Goal: Use online tool/utility: Utilize a website feature to perform a specific function

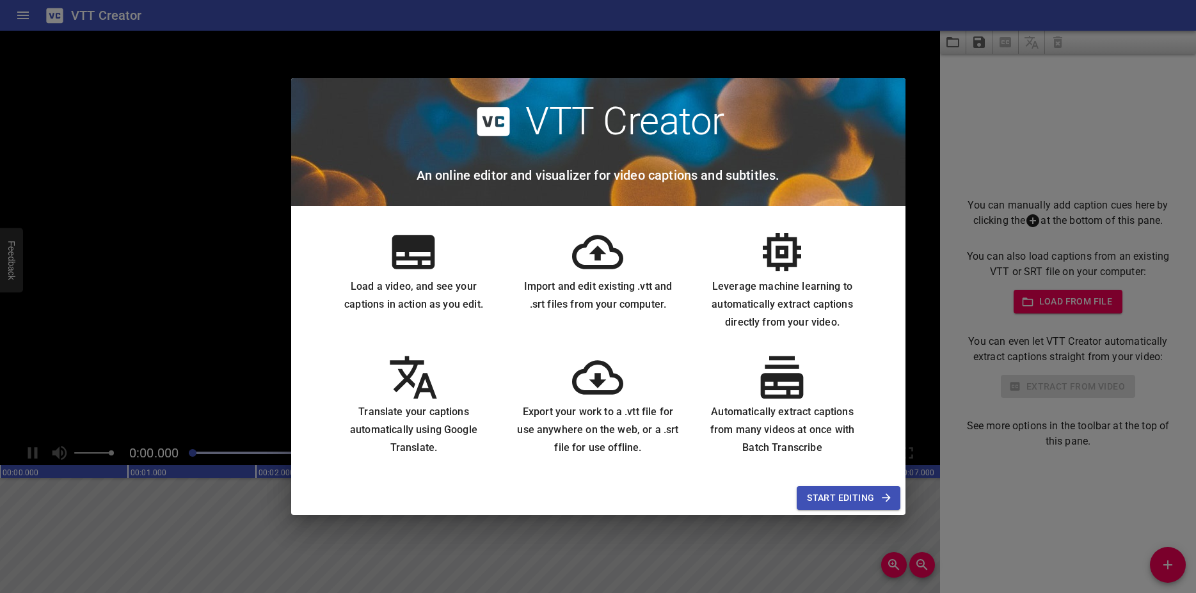
click at [920, 395] on div "VTT Creator An online editor and visualizer for video captions and subtitles. L…" at bounding box center [598, 296] width 1196 height 593
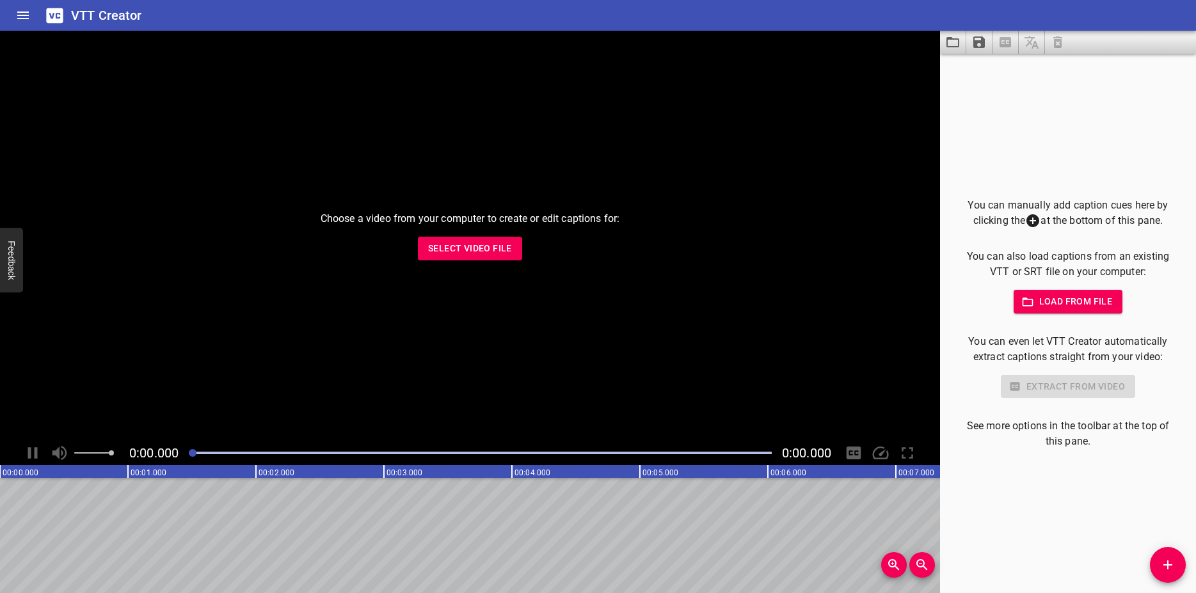
click at [472, 253] on span "Select Video File" at bounding box center [470, 249] width 84 height 16
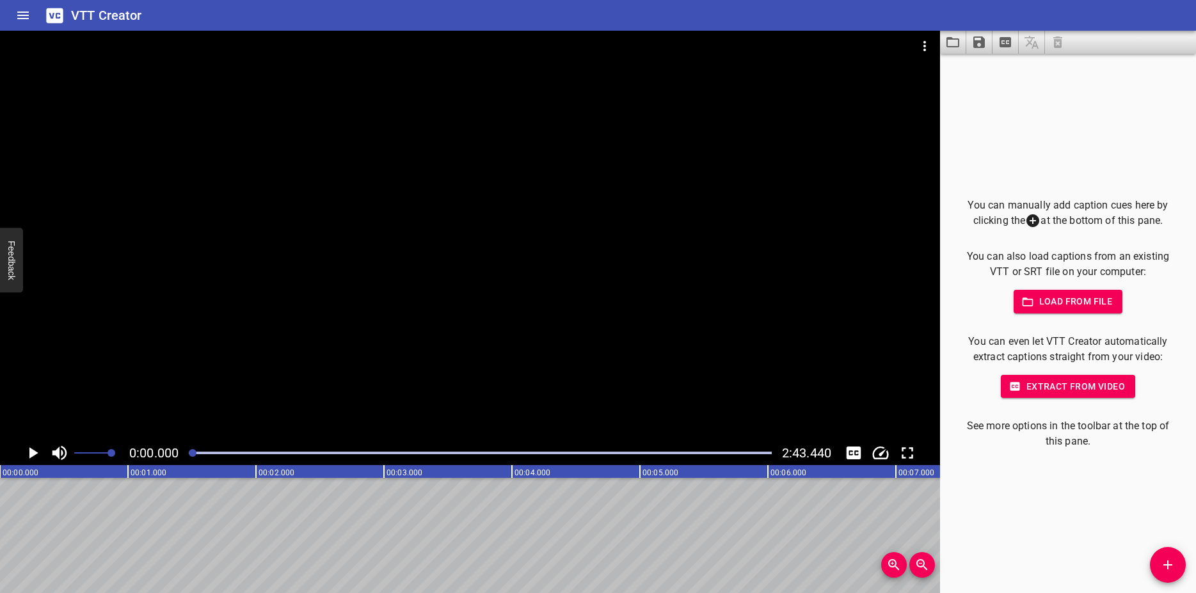
click at [1043, 299] on span "Load from file" at bounding box center [1068, 302] width 89 height 16
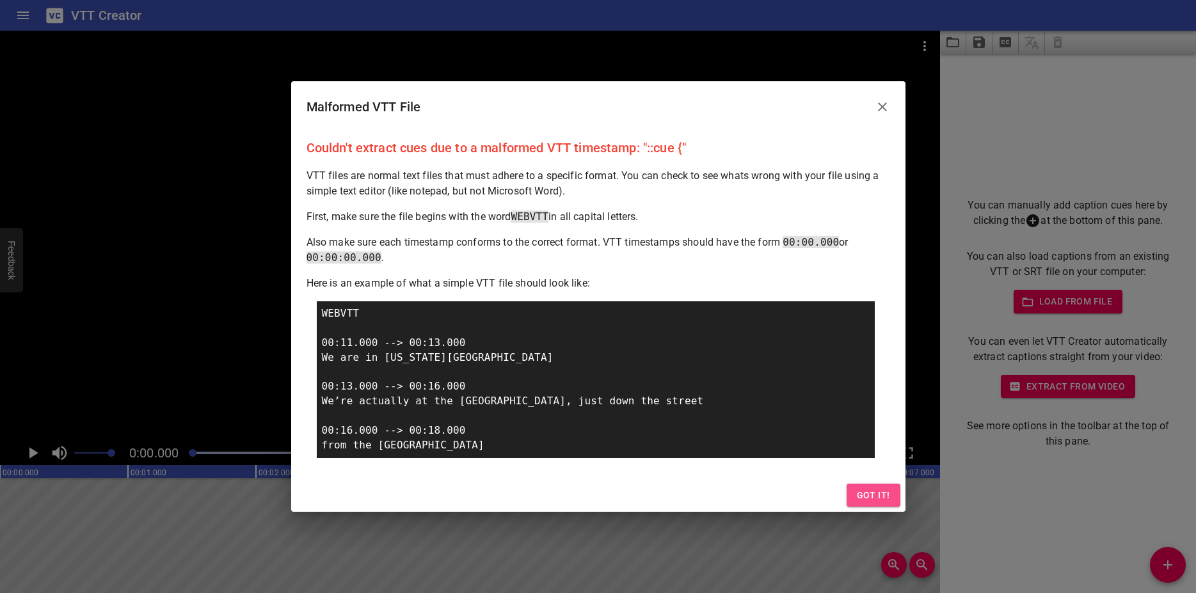
click at [877, 497] on span "Got it!" at bounding box center [873, 496] width 33 height 16
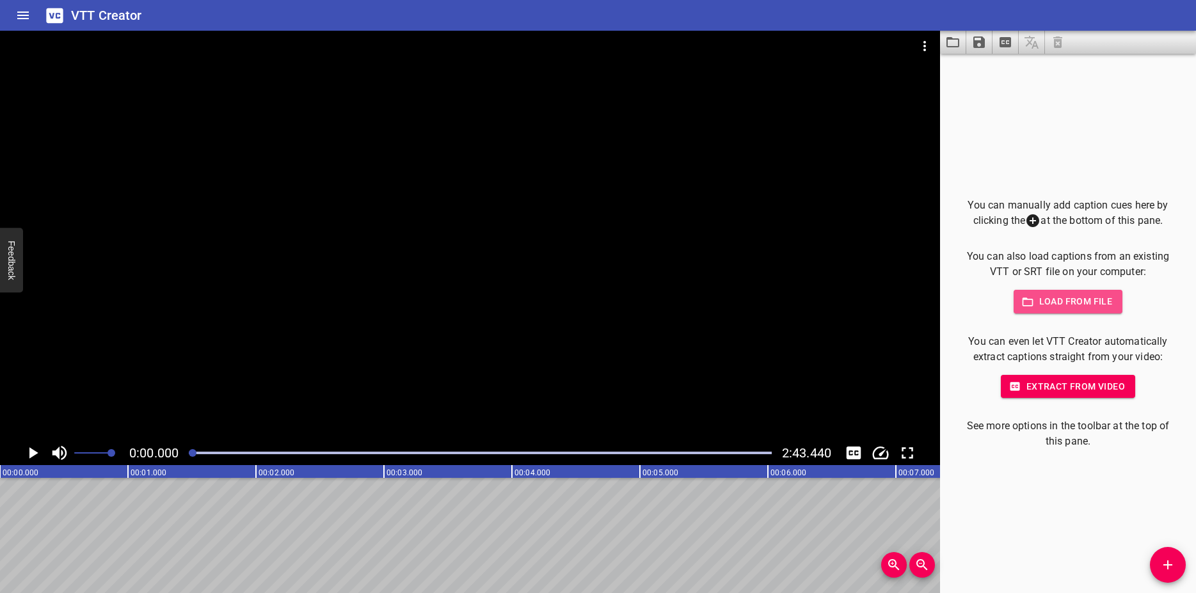
click at [1060, 304] on span "Load from file" at bounding box center [1068, 302] width 89 height 16
click at [1040, 299] on span "Load from file" at bounding box center [1068, 302] width 89 height 16
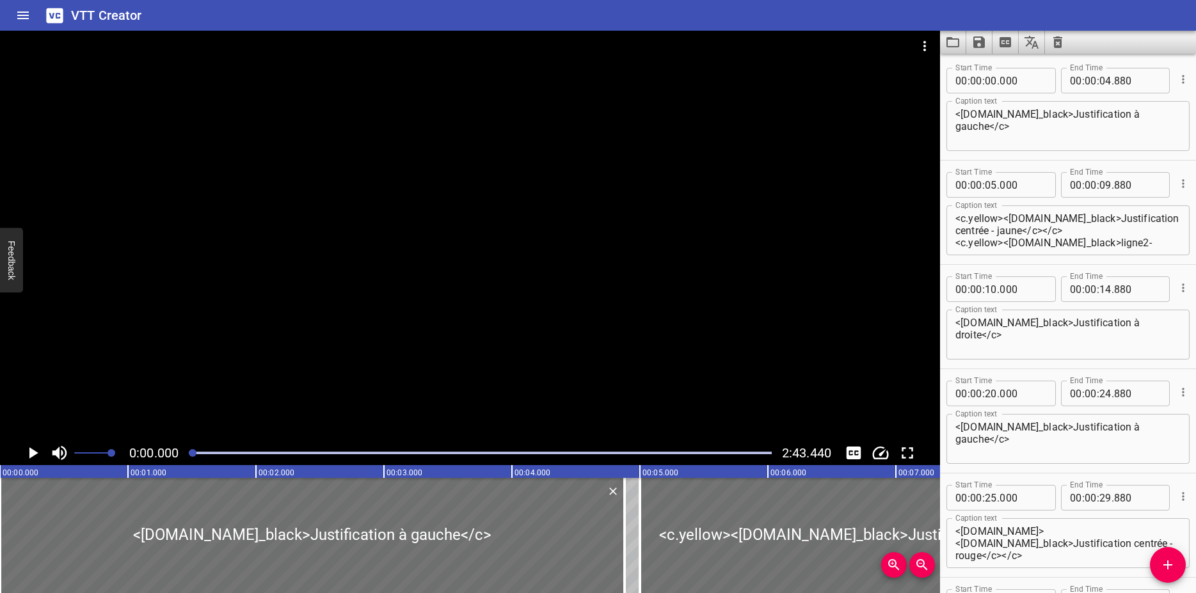
scroll to position [1613, 0]
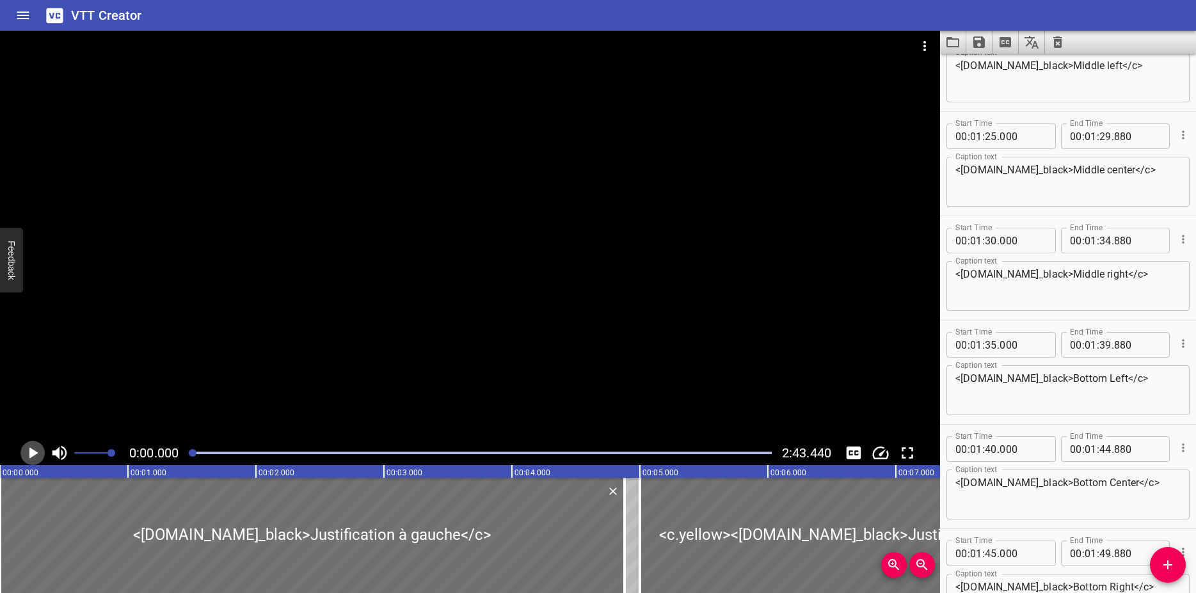
click at [28, 457] on icon "Play/Pause" at bounding box center [32, 452] width 19 height 19
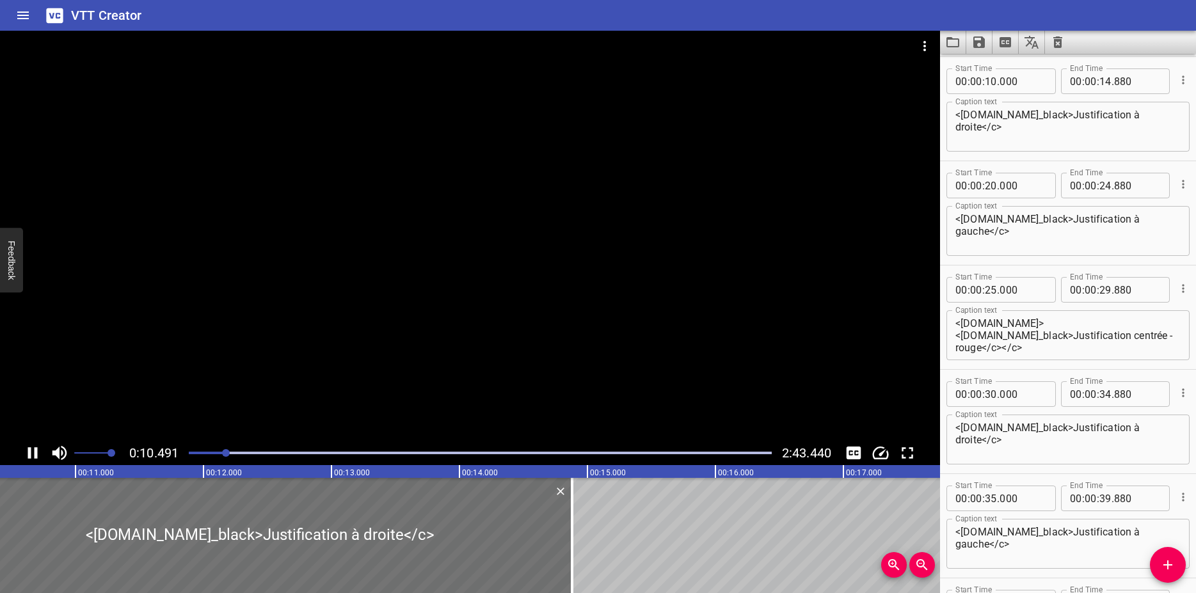
scroll to position [209, 0]
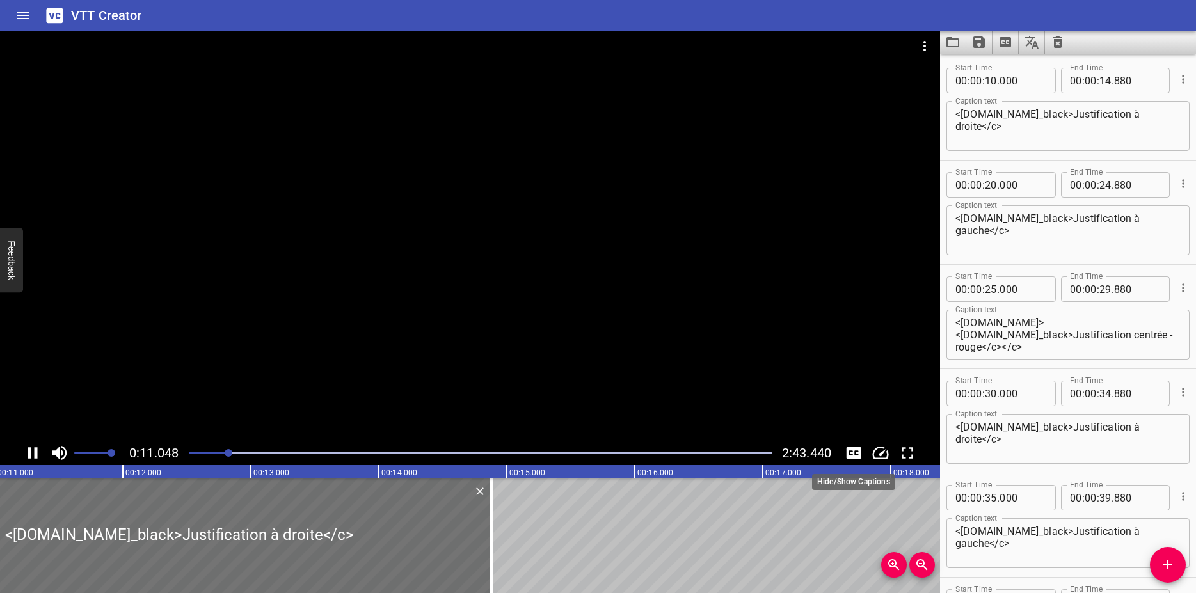
click at [852, 450] on icon "Toggle captions" at bounding box center [853, 453] width 15 height 13
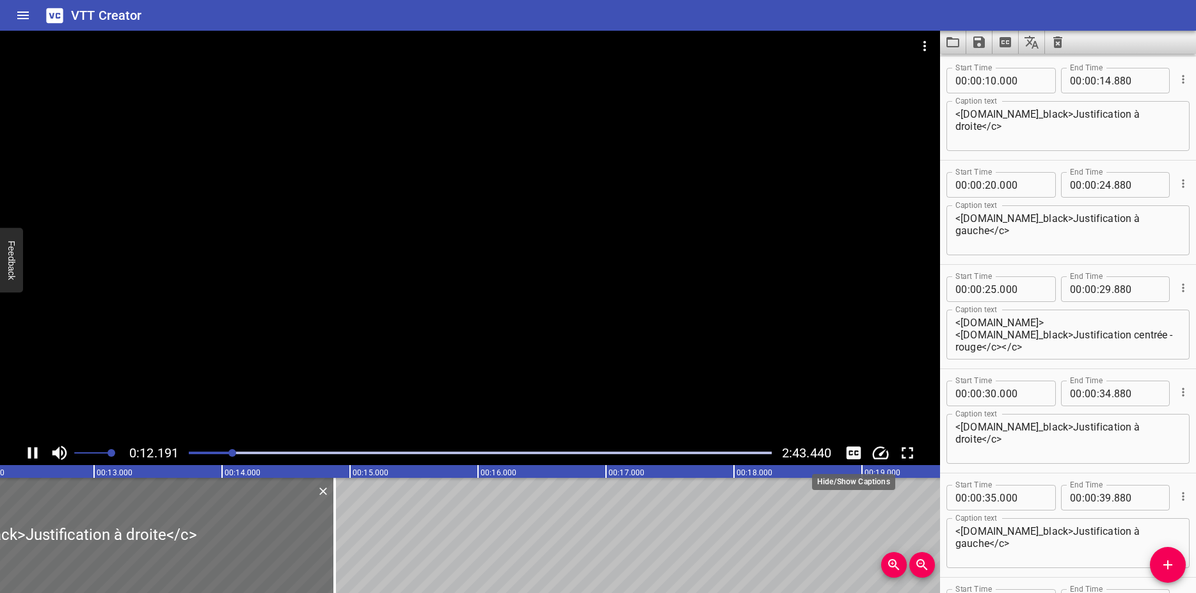
click at [852, 452] on icon "Toggle captions" at bounding box center [853, 452] width 19 height 19
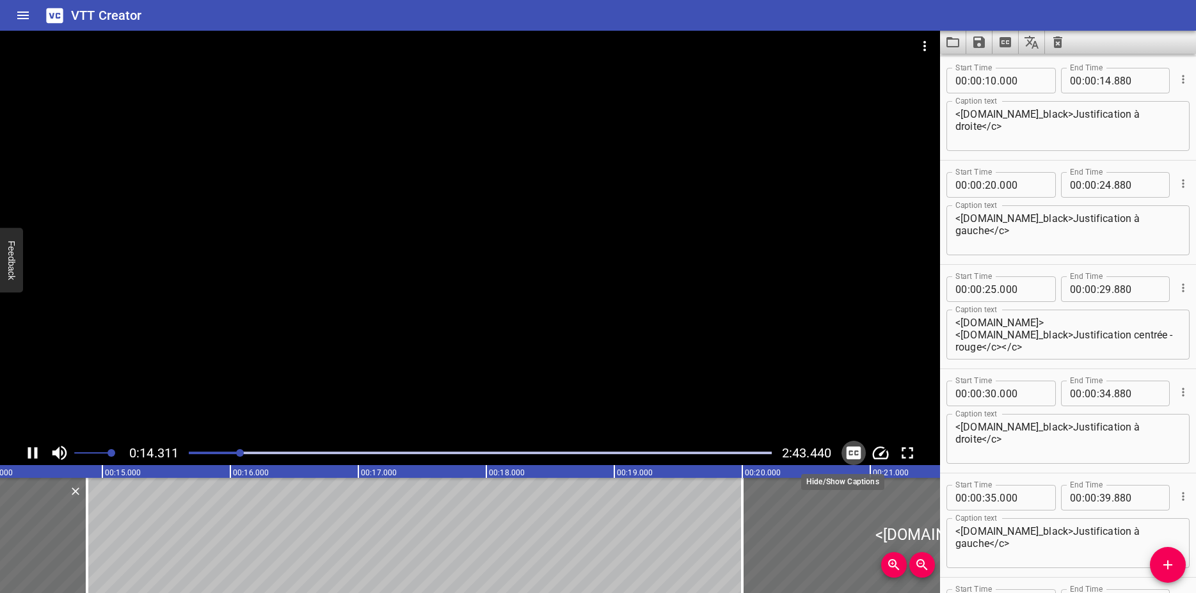
click at [858, 453] on icon "Toggle captions" at bounding box center [853, 453] width 15 height 13
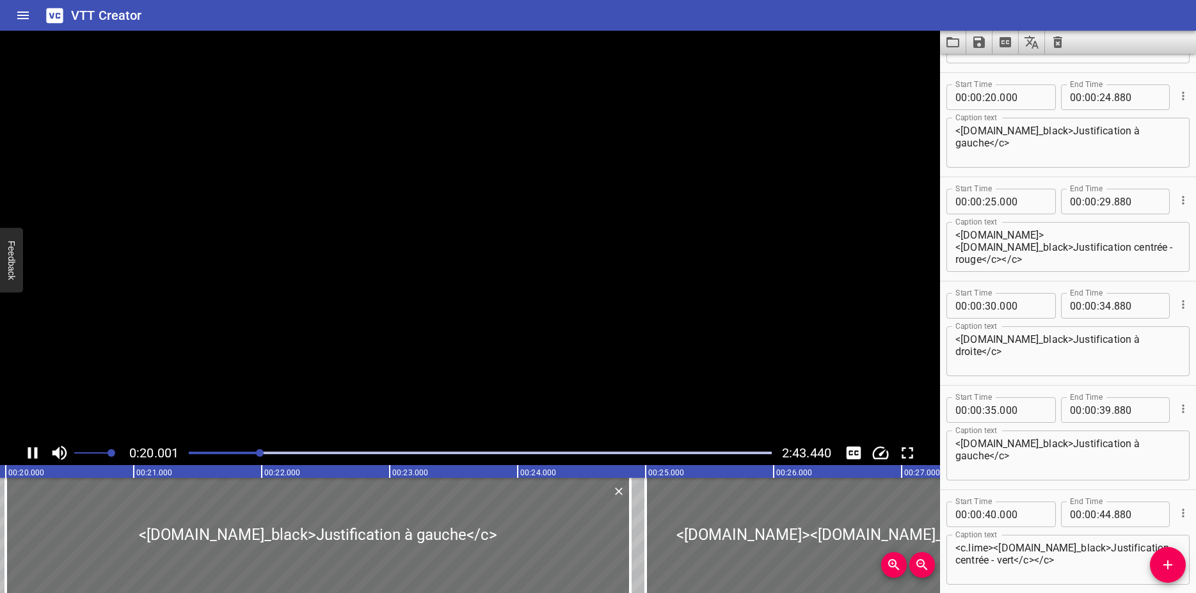
scroll to position [0, 2559]
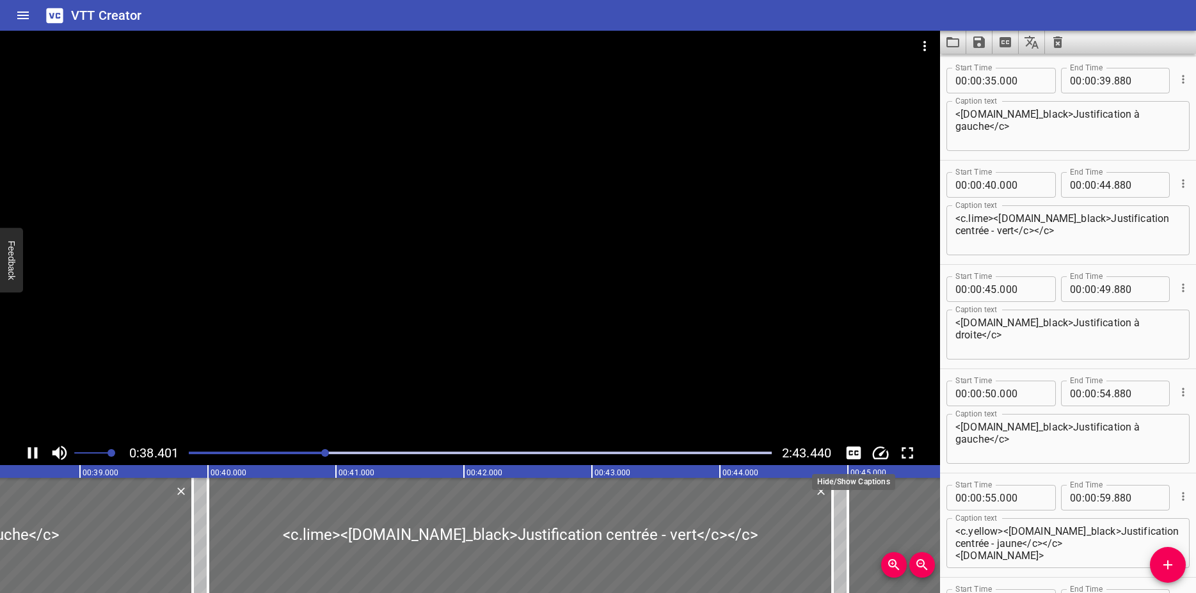
click at [857, 452] on icon "Toggle captions" at bounding box center [853, 453] width 15 height 13
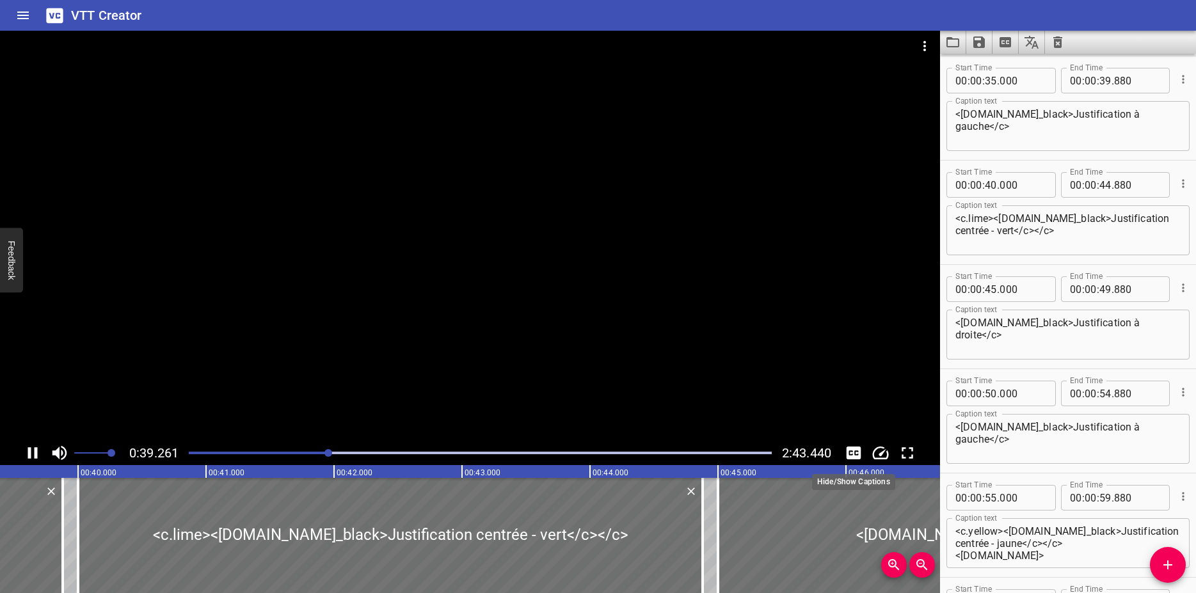
click at [857, 452] on icon "Toggle captions" at bounding box center [853, 453] width 15 height 13
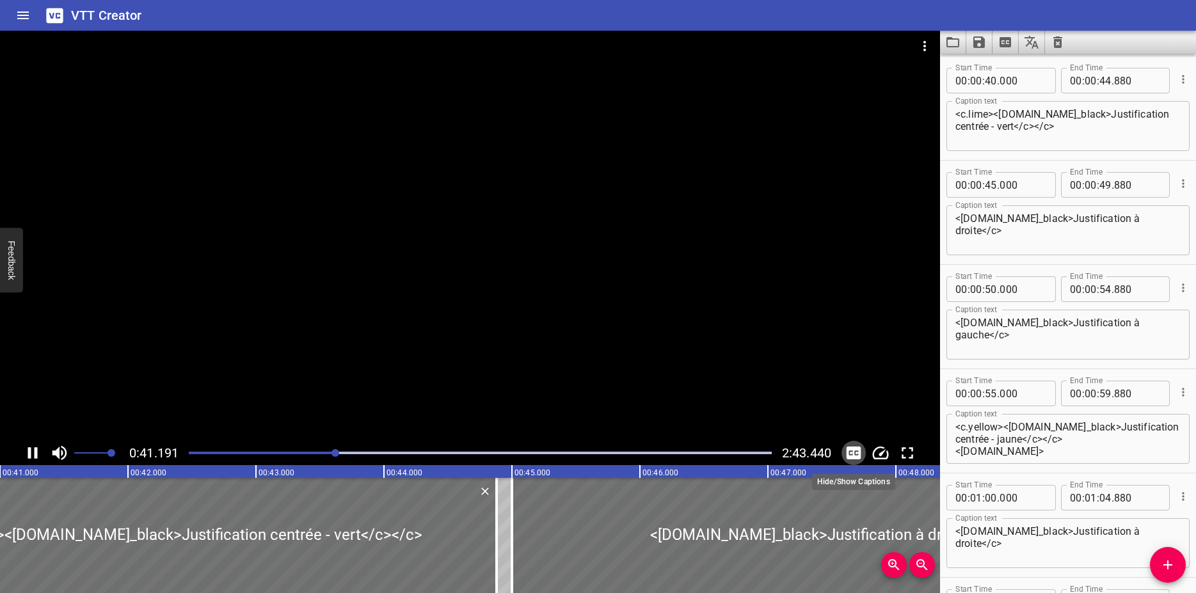
click at [857, 452] on icon "Toggle captions" at bounding box center [853, 453] width 15 height 13
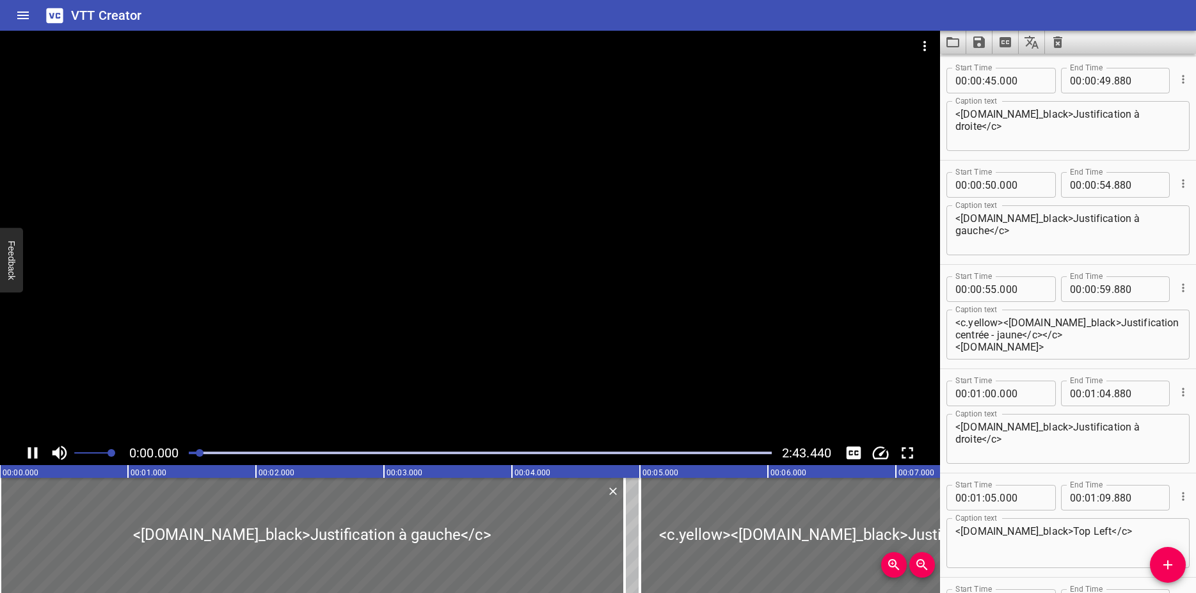
drag, startPoint x: 360, startPoint y: 453, endPoint x: 201, endPoint y: 457, distance: 159.4
click at [201, 457] on div at bounding box center [480, 453] width 598 height 18
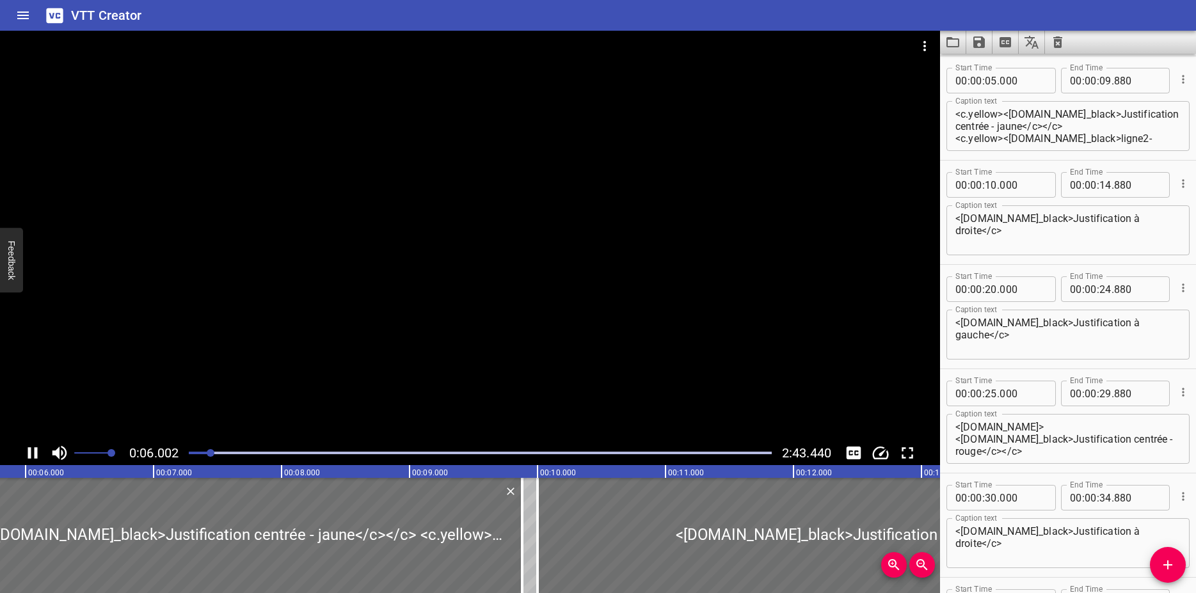
click at [925, 47] on icon "Video Options" at bounding box center [924, 46] width 3 height 10
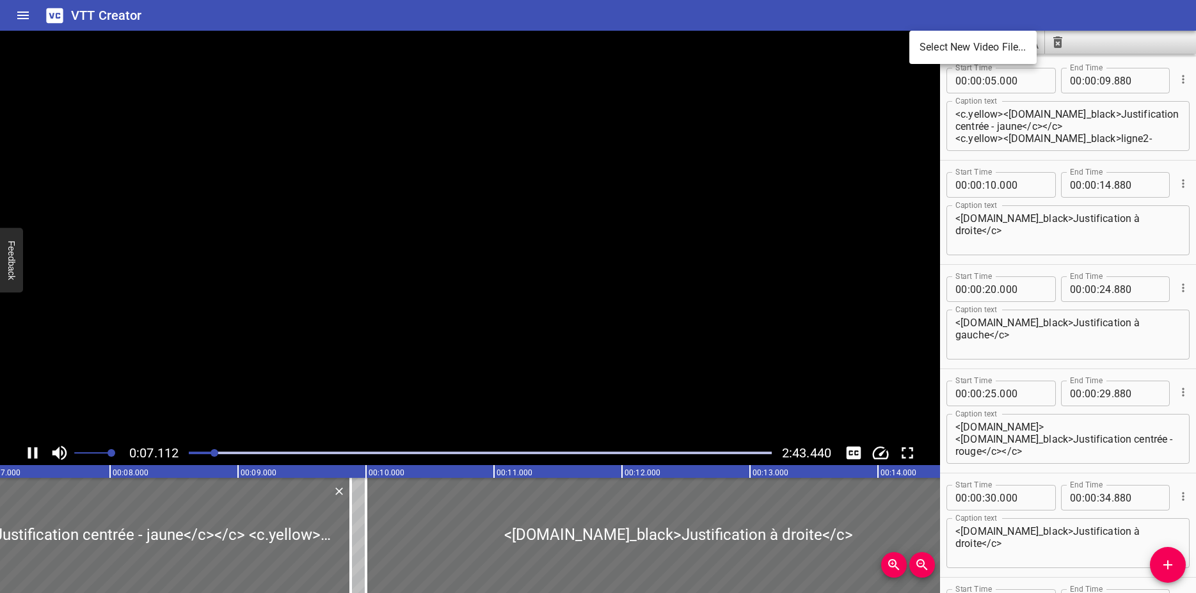
click at [885, 131] on div at bounding box center [598, 296] width 1196 height 593
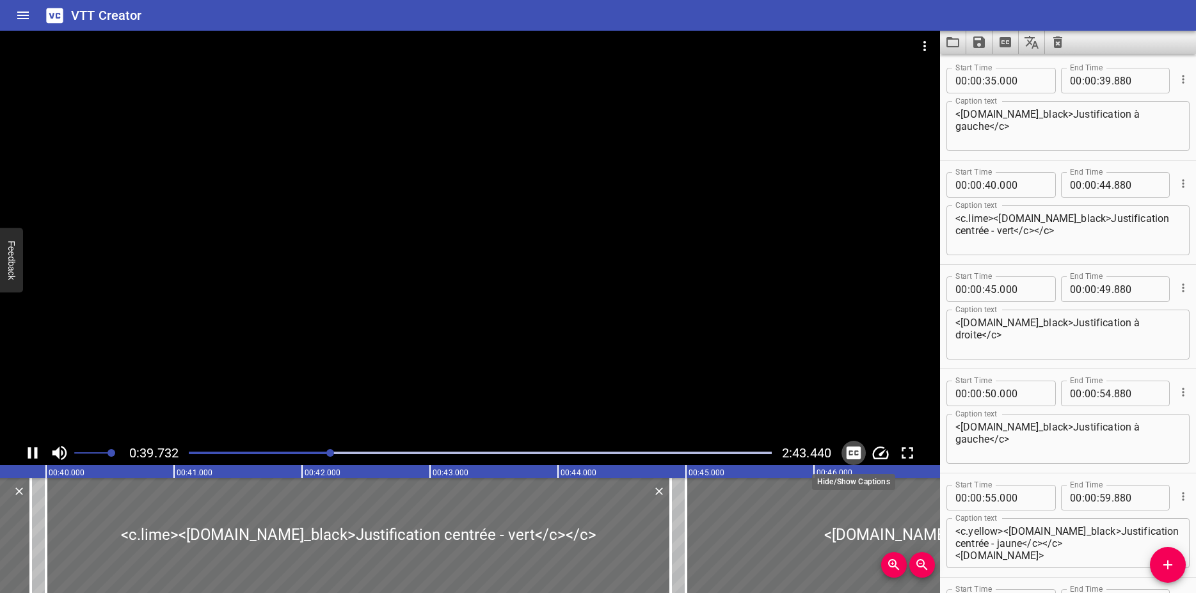
click at [851, 452] on icon "Toggle captions" at bounding box center [853, 453] width 15 height 13
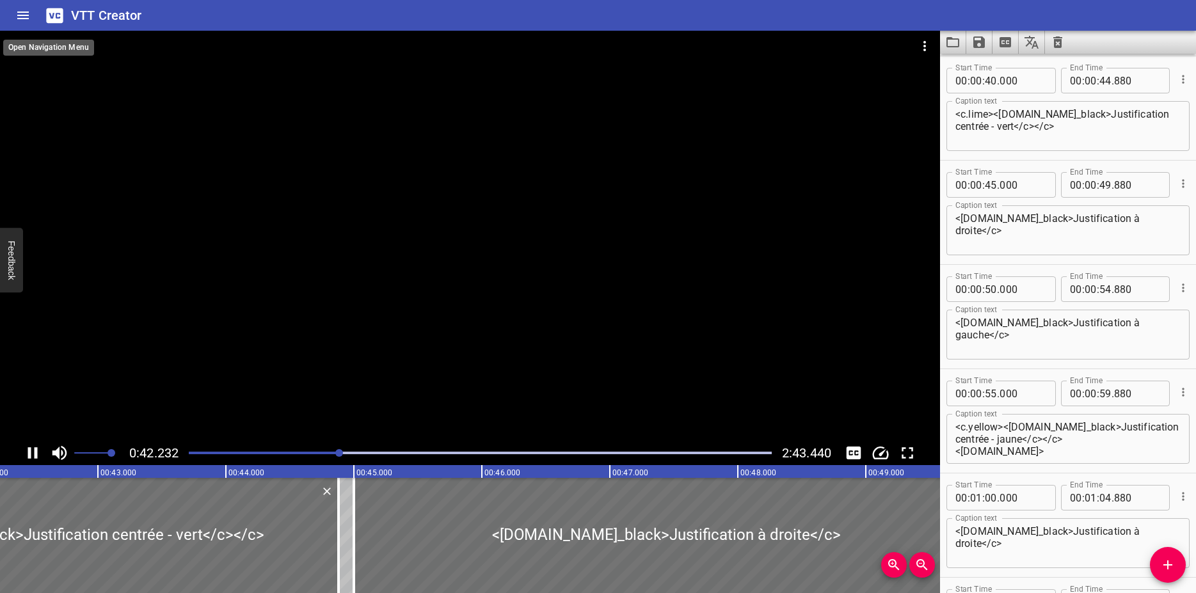
click at [26, 19] on icon "Home" at bounding box center [23, 16] width 12 height 8
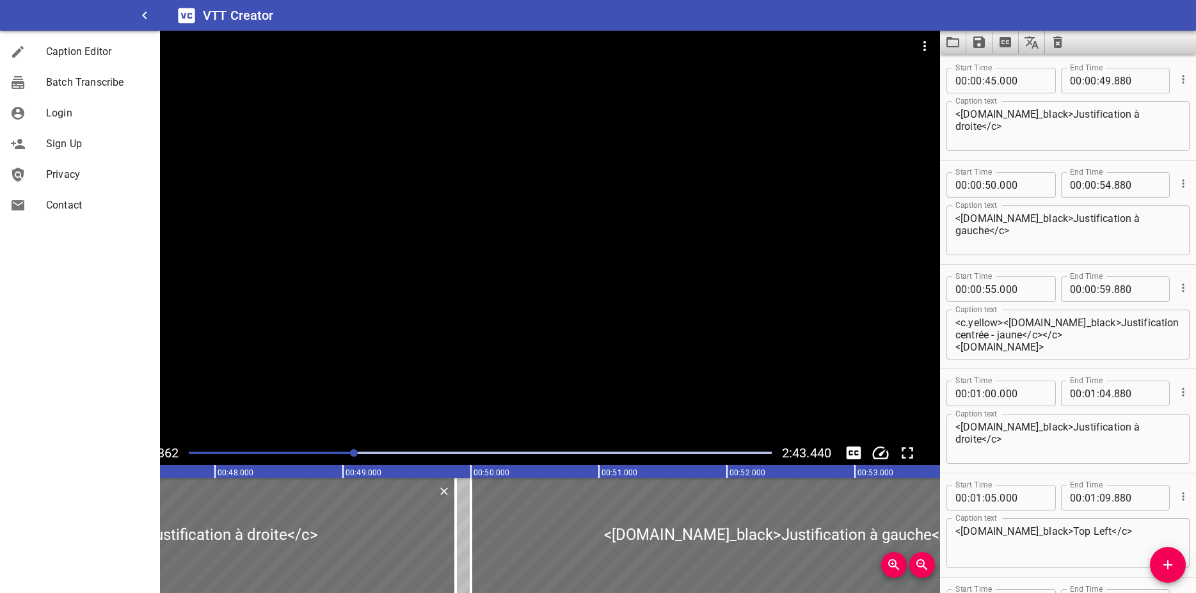
click at [331, 154] on div at bounding box center [470, 236] width 940 height 410
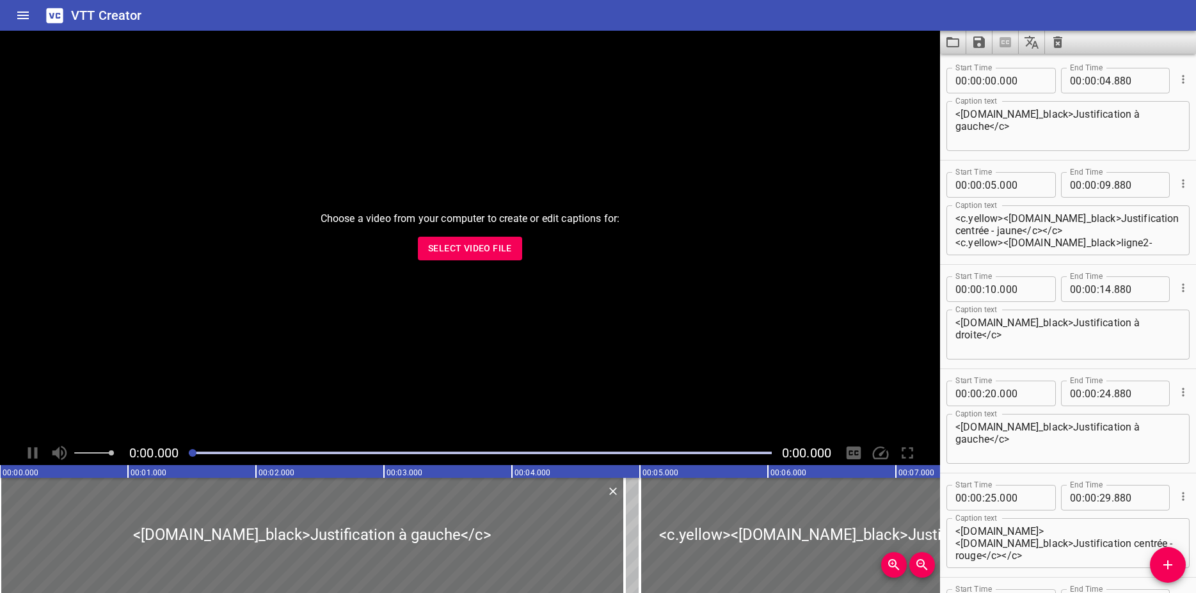
scroll to position [1613, 0]
